Goal: Task Accomplishment & Management: Complete application form

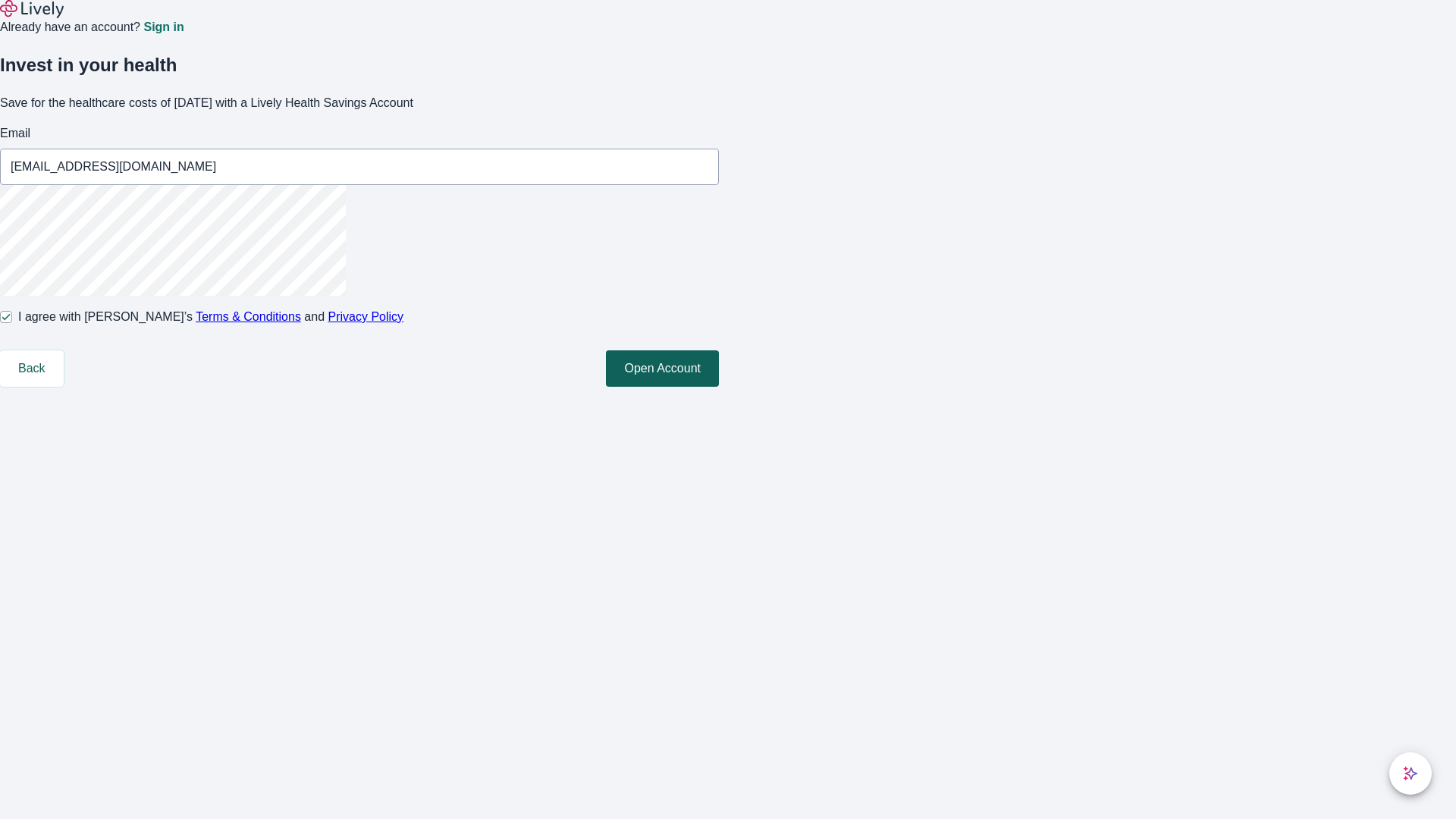
click at [719, 387] on button "Open Account" at bounding box center [662, 368] width 113 height 36
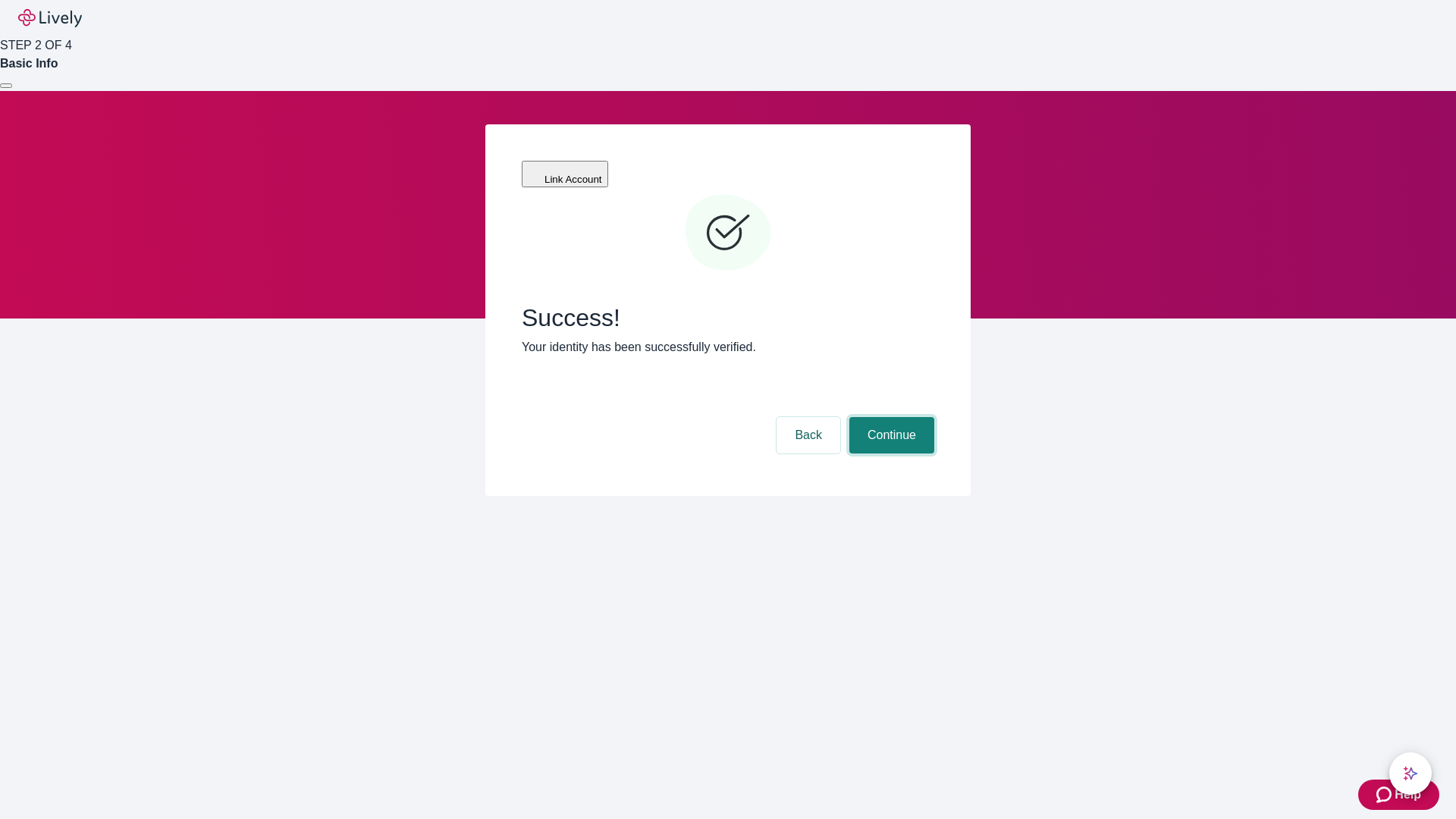
click at [889, 417] on button "Continue" at bounding box center [892, 435] width 85 height 36
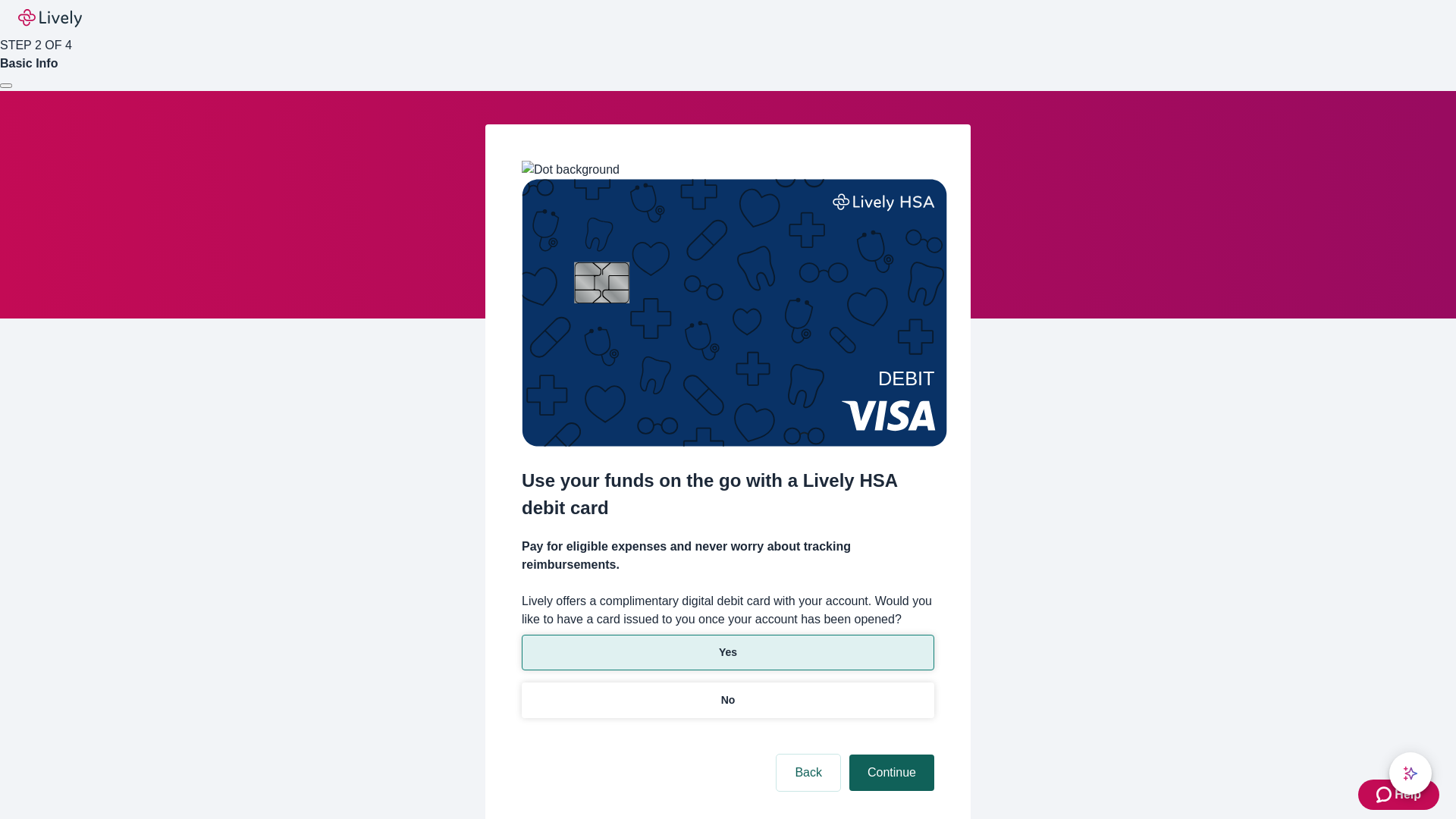
click at [727, 693] on p "No" at bounding box center [728, 701] width 14 height 16
click at [889, 755] on button "Continue" at bounding box center [892, 773] width 85 height 36
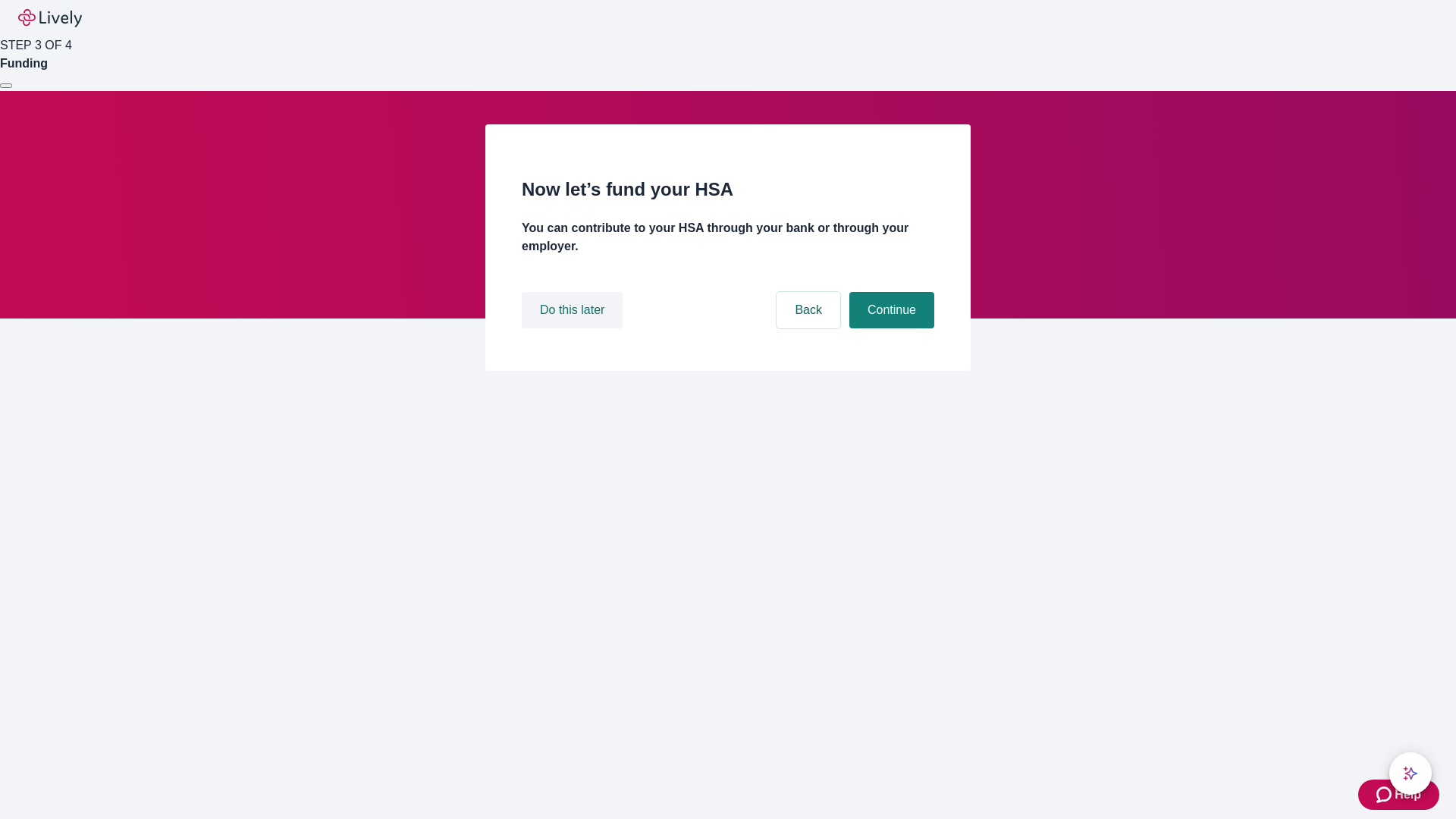
click at [574, 328] on button "Do this later" at bounding box center [572, 310] width 101 height 36
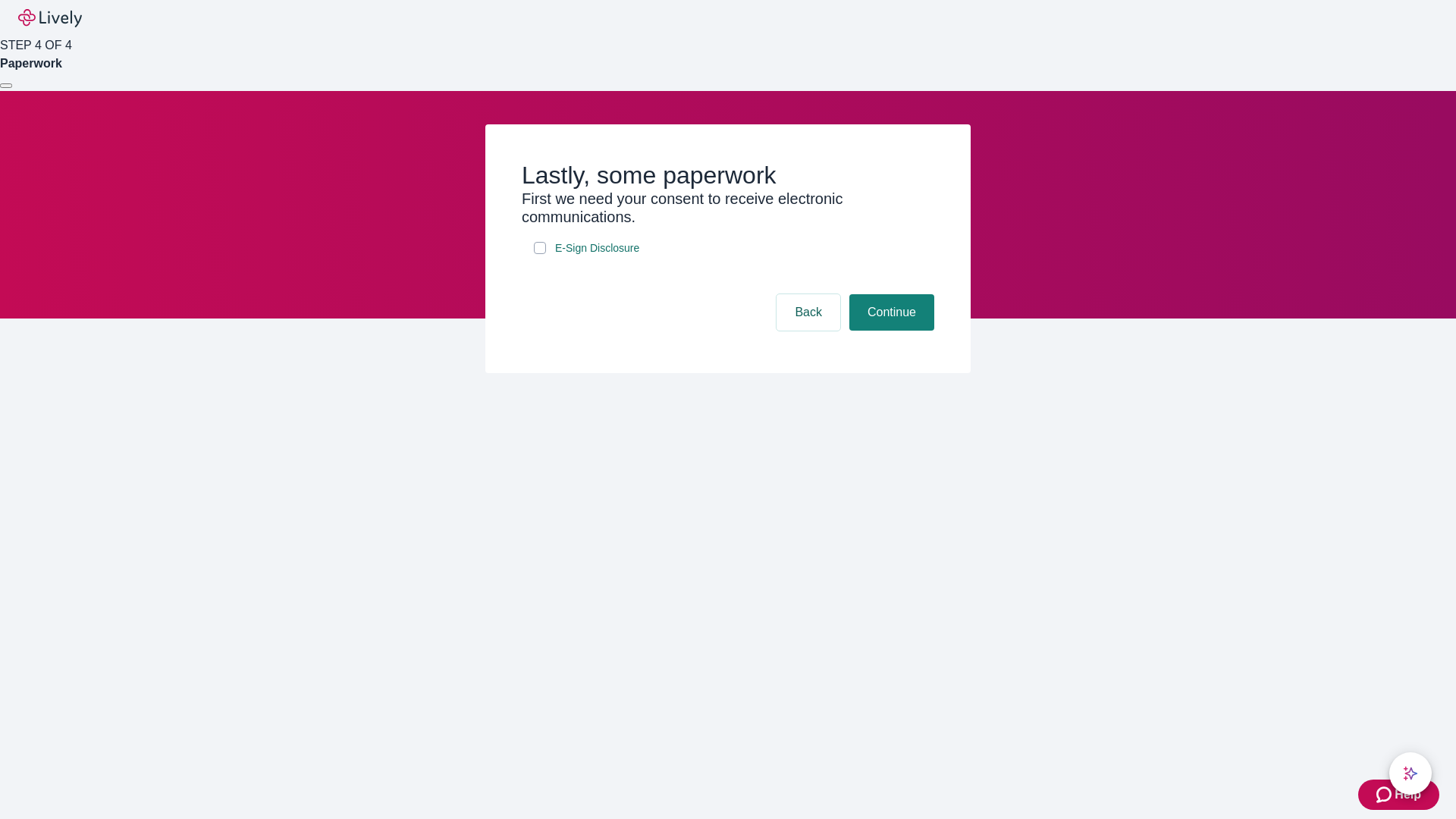
click at [540, 254] on input "E-Sign Disclosure" at bounding box center [539, 248] width 12 height 12
checkbox input "true"
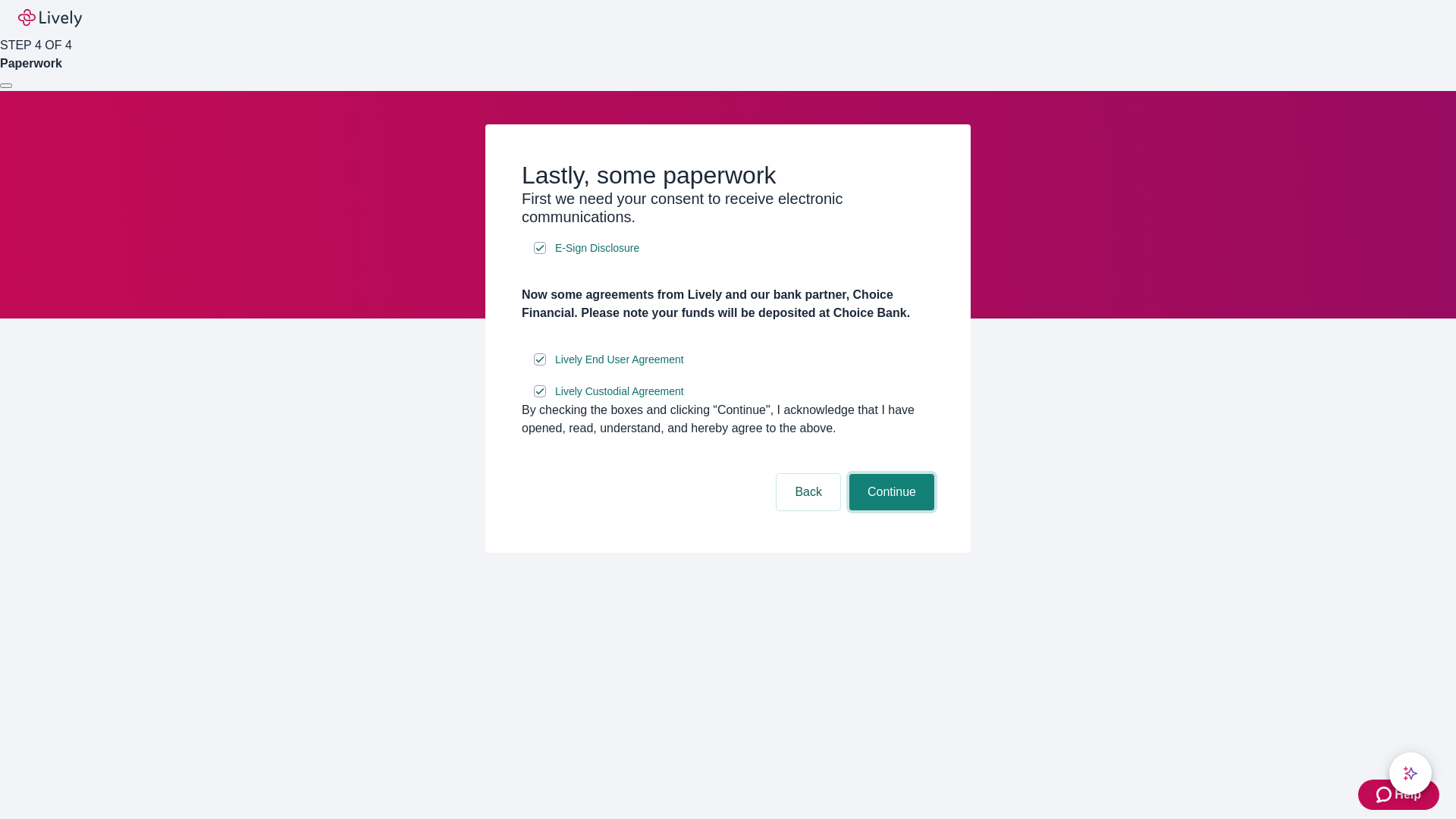
click at [889, 510] on button "Continue" at bounding box center [892, 492] width 85 height 36
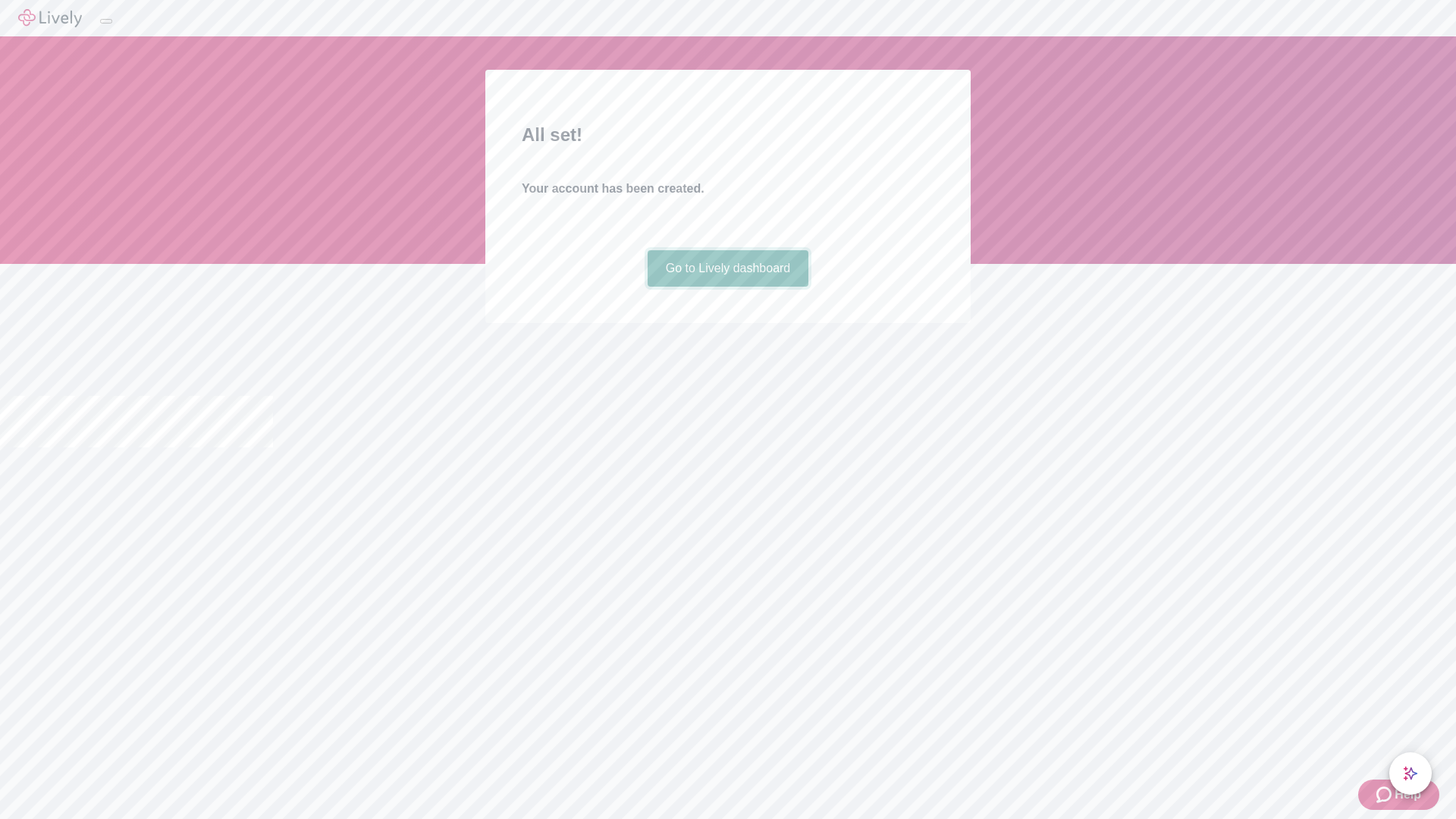
click at [727, 287] on link "Go to Lively dashboard" at bounding box center [728, 268] width 161 height 36
